Goal: Check status: Check status

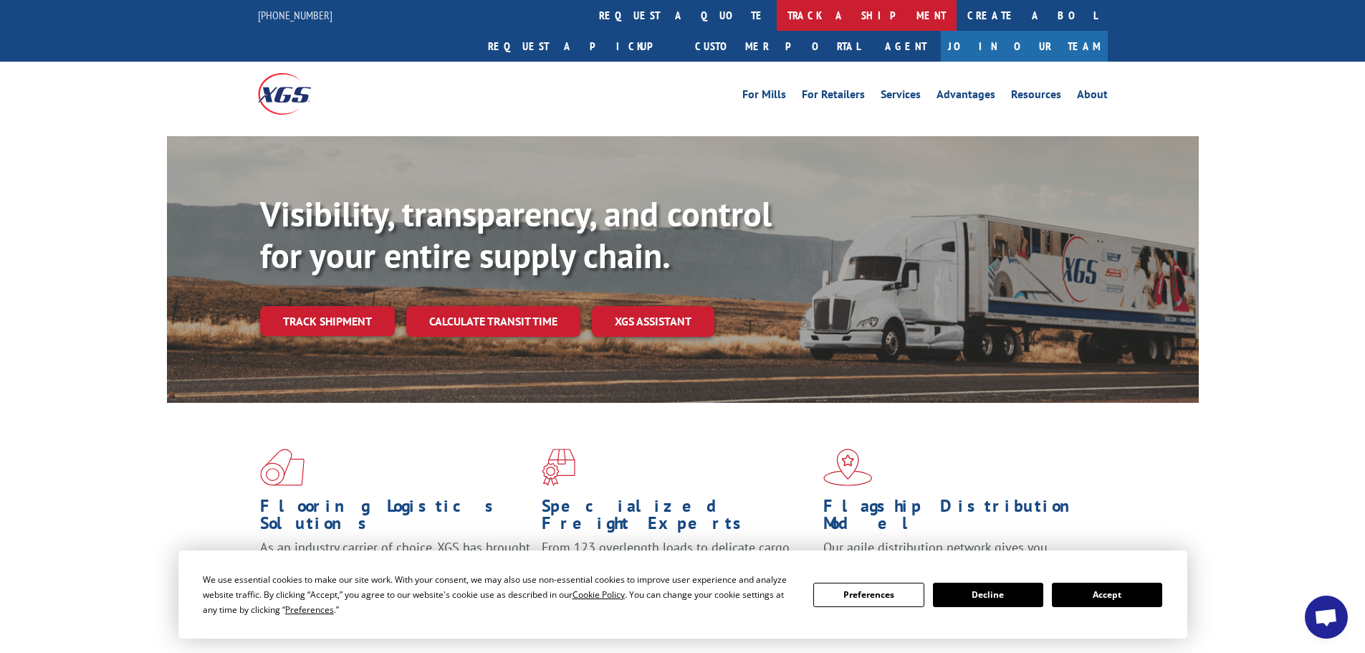
click at [777, 11] on link "track a shipment" at bounding box center [867, 15] width 180 height 31
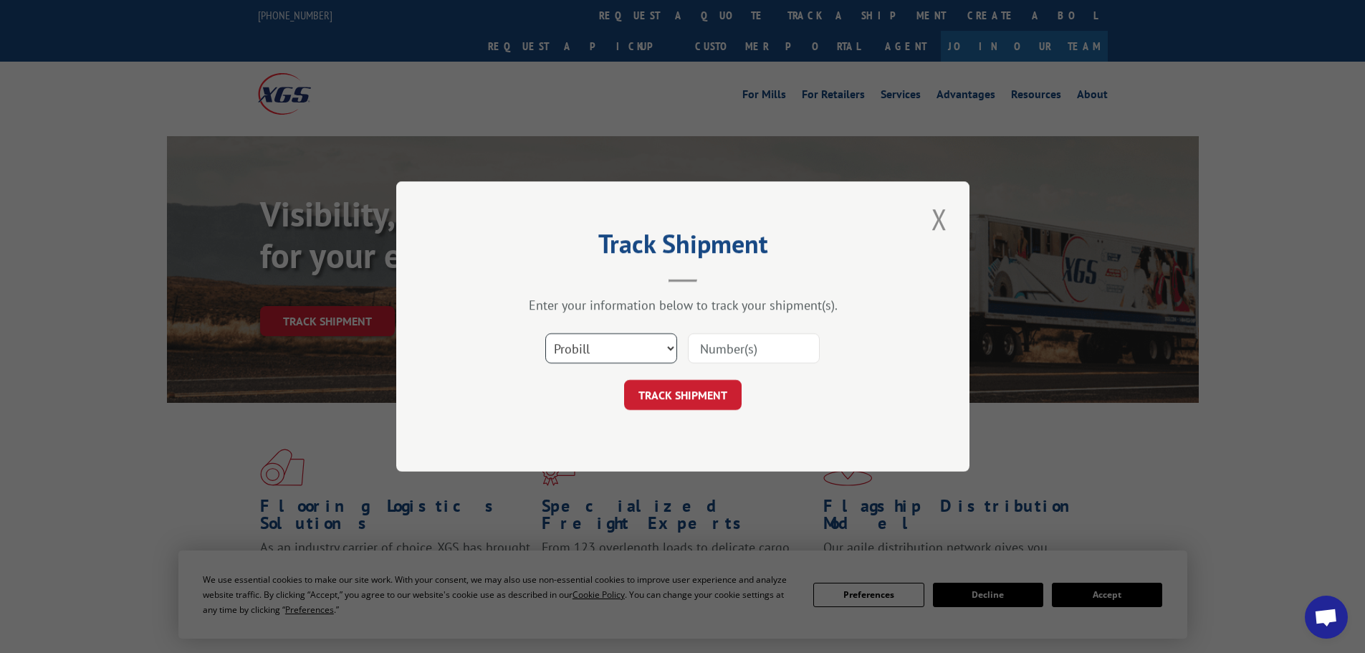
click at [584, 354] on select "Select category... Probill BOL PO" at bounding box center [611, 348] width 132 height 30
select select "bol"
click at [545, 333] on select "Select category... Probill BOL PO" at bounding box center [611, 348] width 132 height 30
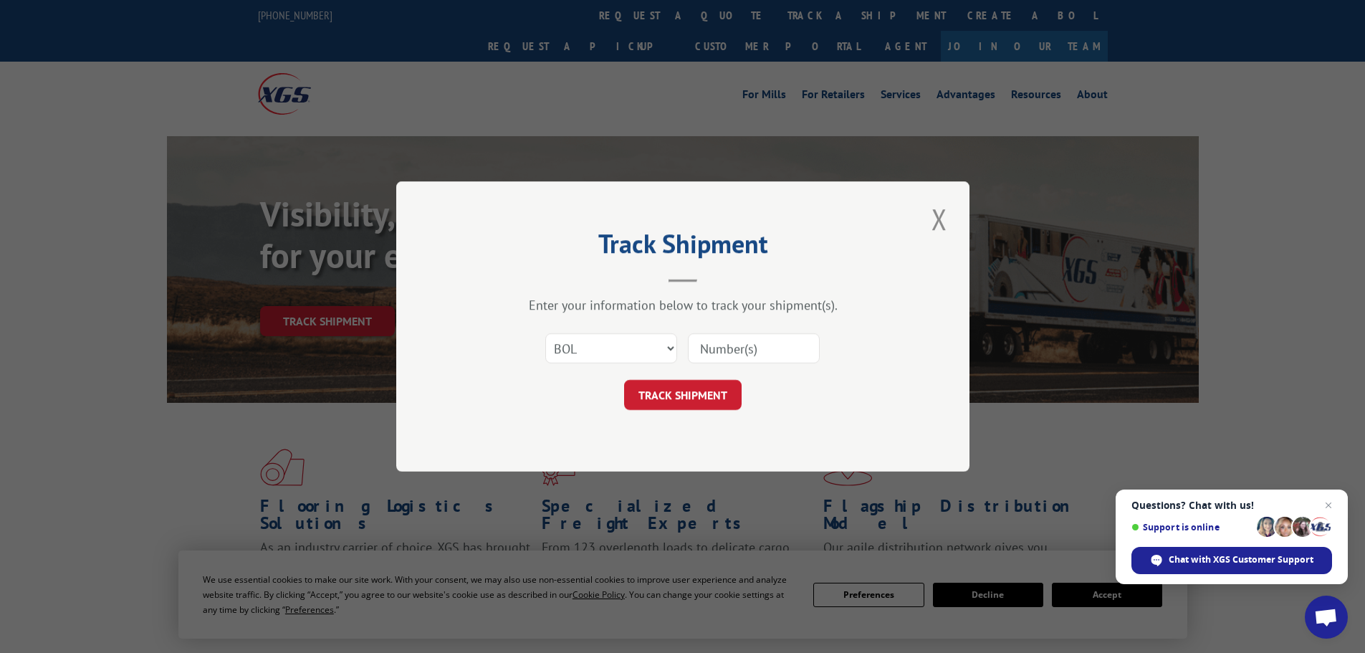
click at [705, 343] on input at bounding box center [754, 348] width 132 height 30
paste input "420441"
type input "420441"
click at [681, 390] on button "TRACK SHIPMENT" at bounding box center [683, 395] width 118 height 30
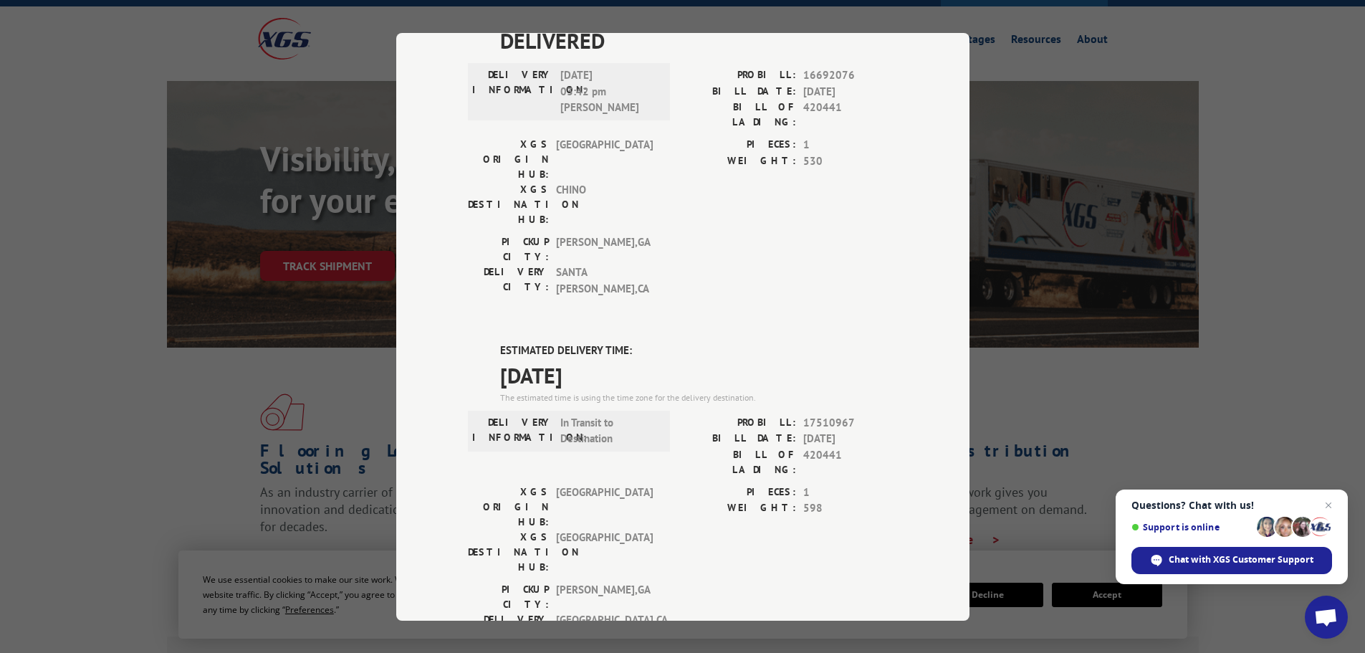
scroll to position [143, 0]
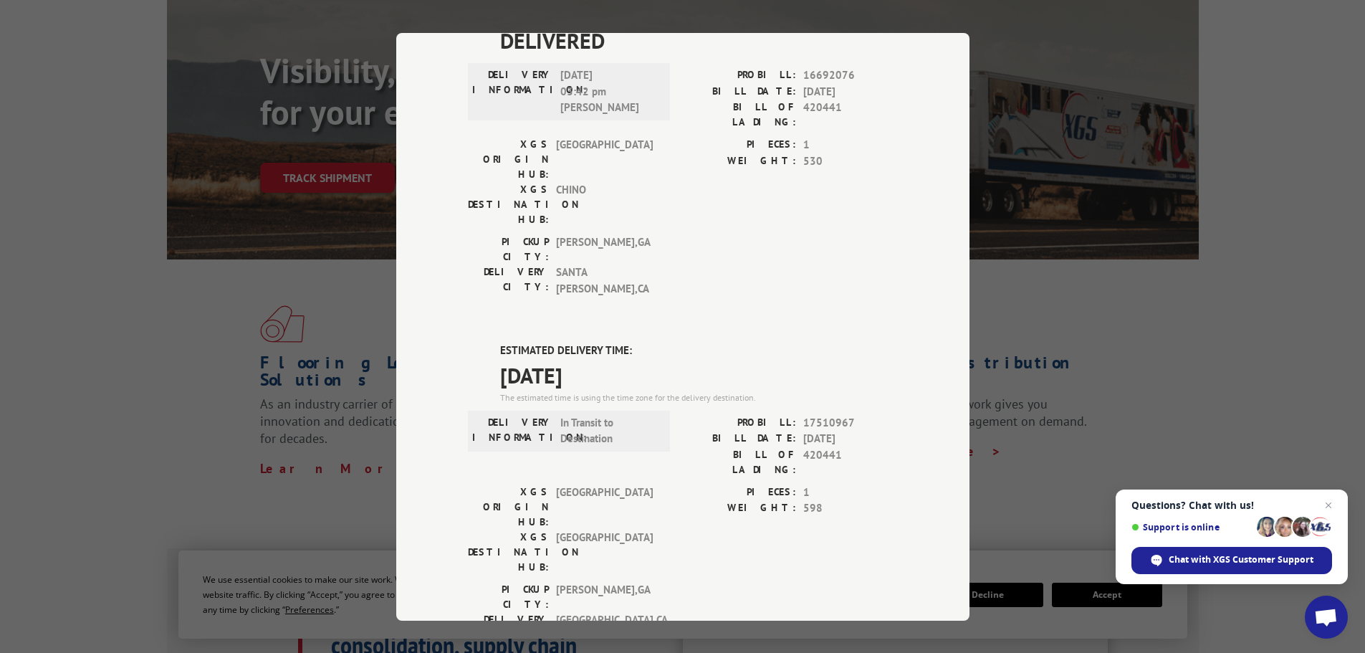
drag, startPoint x: 297, startPoint y: 343, endPoint x: 387, endPoint y: 205, distance: 165.1
click at [294, 335] on div "Track Shipment DELIVERED DELIVERY INFORMATION: PROBILL: 9198924 BILL DATE: [DAT…" at bounding box center [682, 326] width 1365 height 653
drag, startPoint x: 837, startPoint y: 206, endPoint x: 795, endPoint y: 206, distance: 42.3
click at [795, 446] on div "BILL OF LADING: 420441" at bounding box center [790, 461] width 215 height 30
copy span "420441"
